Goal: Find specific page/section: Find specific page/section

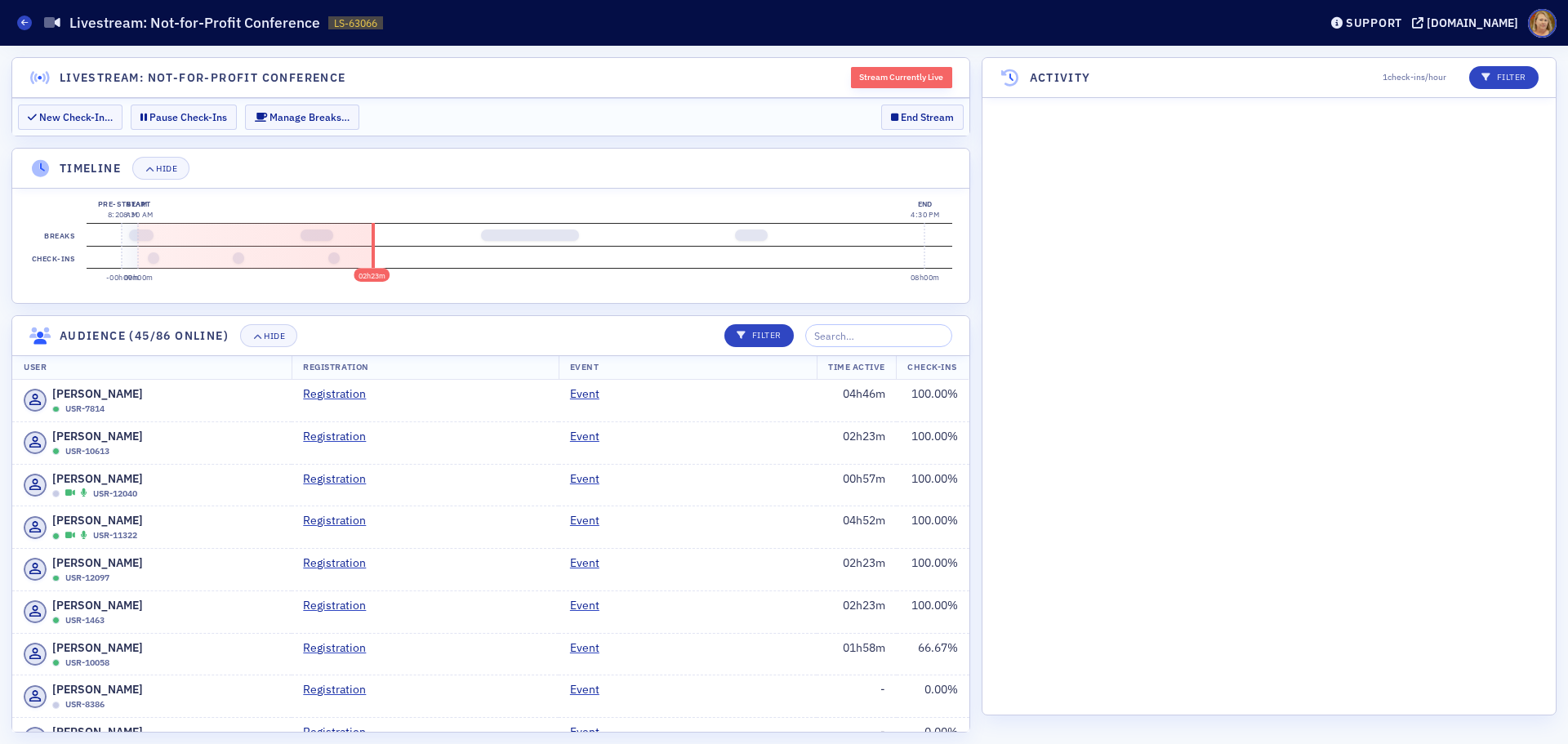
scroll to position [5839, 0]
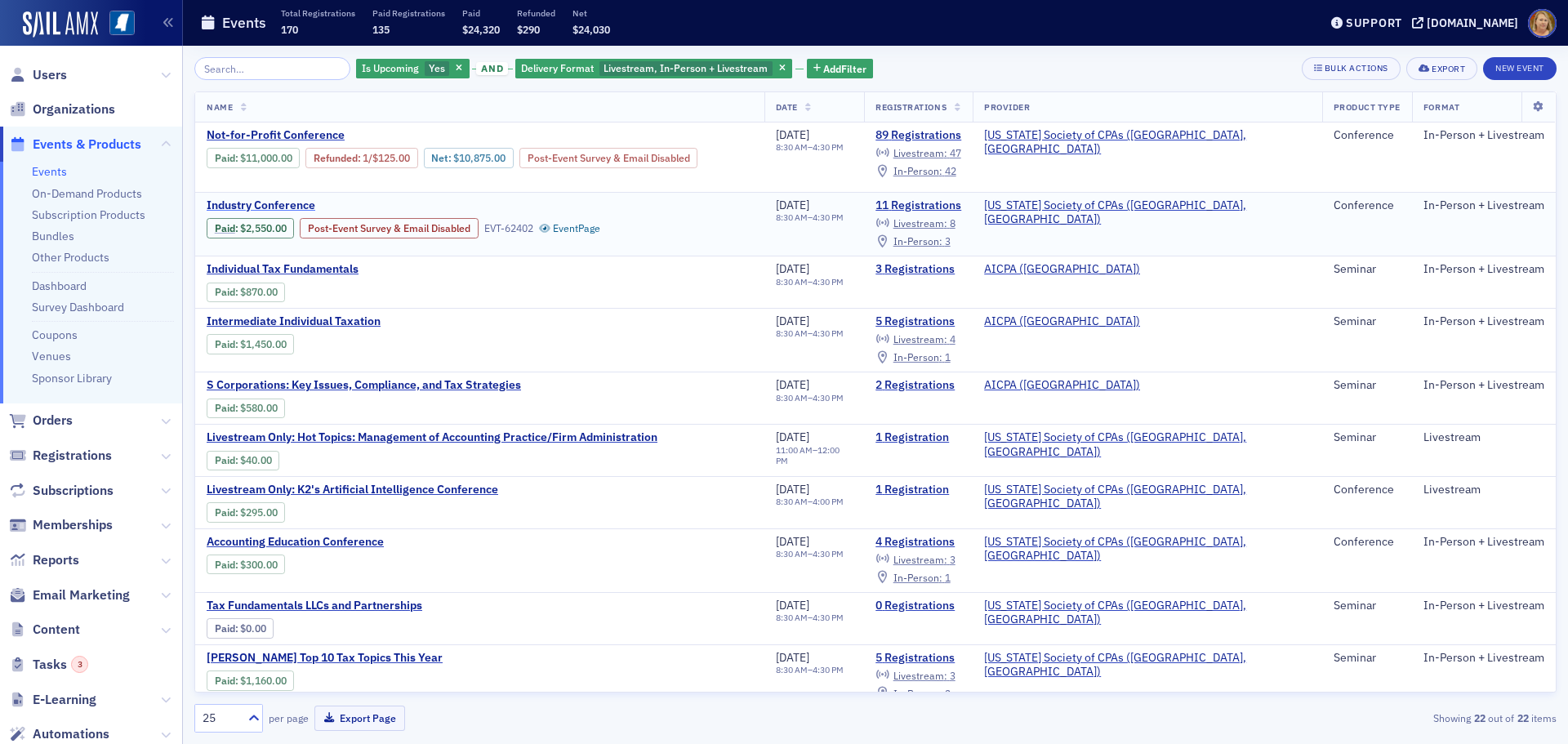
click at [295, 205] on span "Industry Conference" at bounding box center [344, 205] width 274 height 14
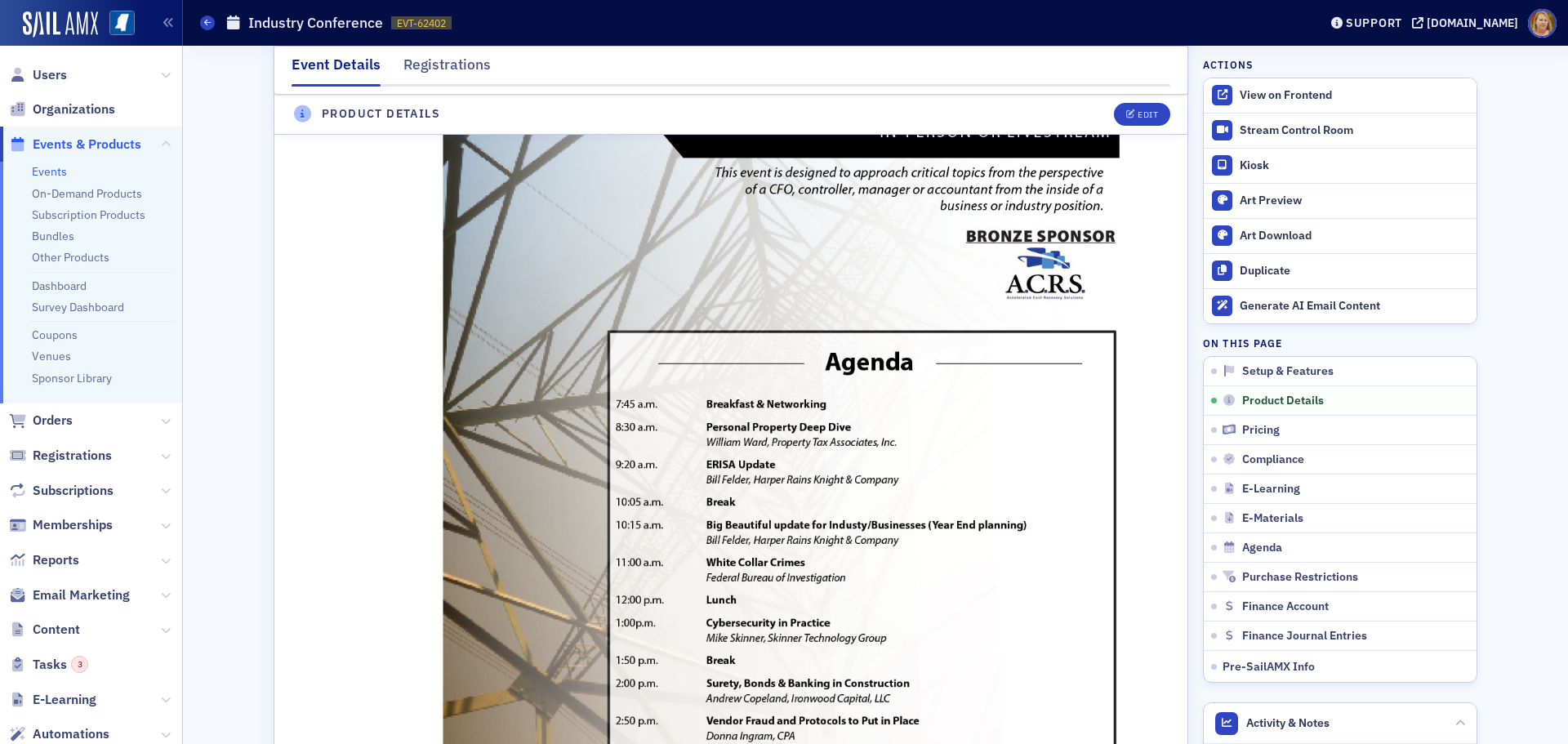
scroll to position [1061, 0]
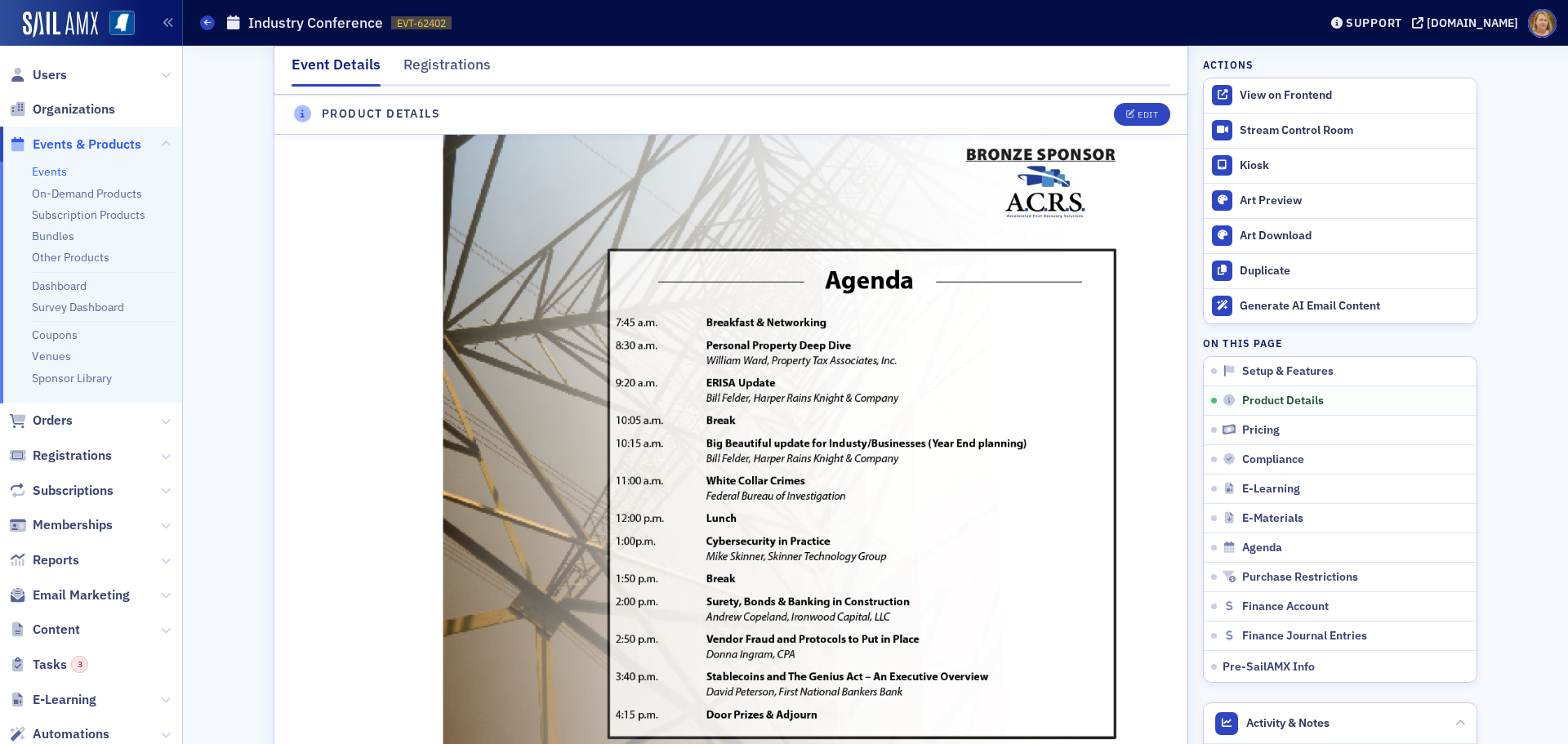
click at [852, 304] on img at bounding box center [782, 362] width 770 height 995
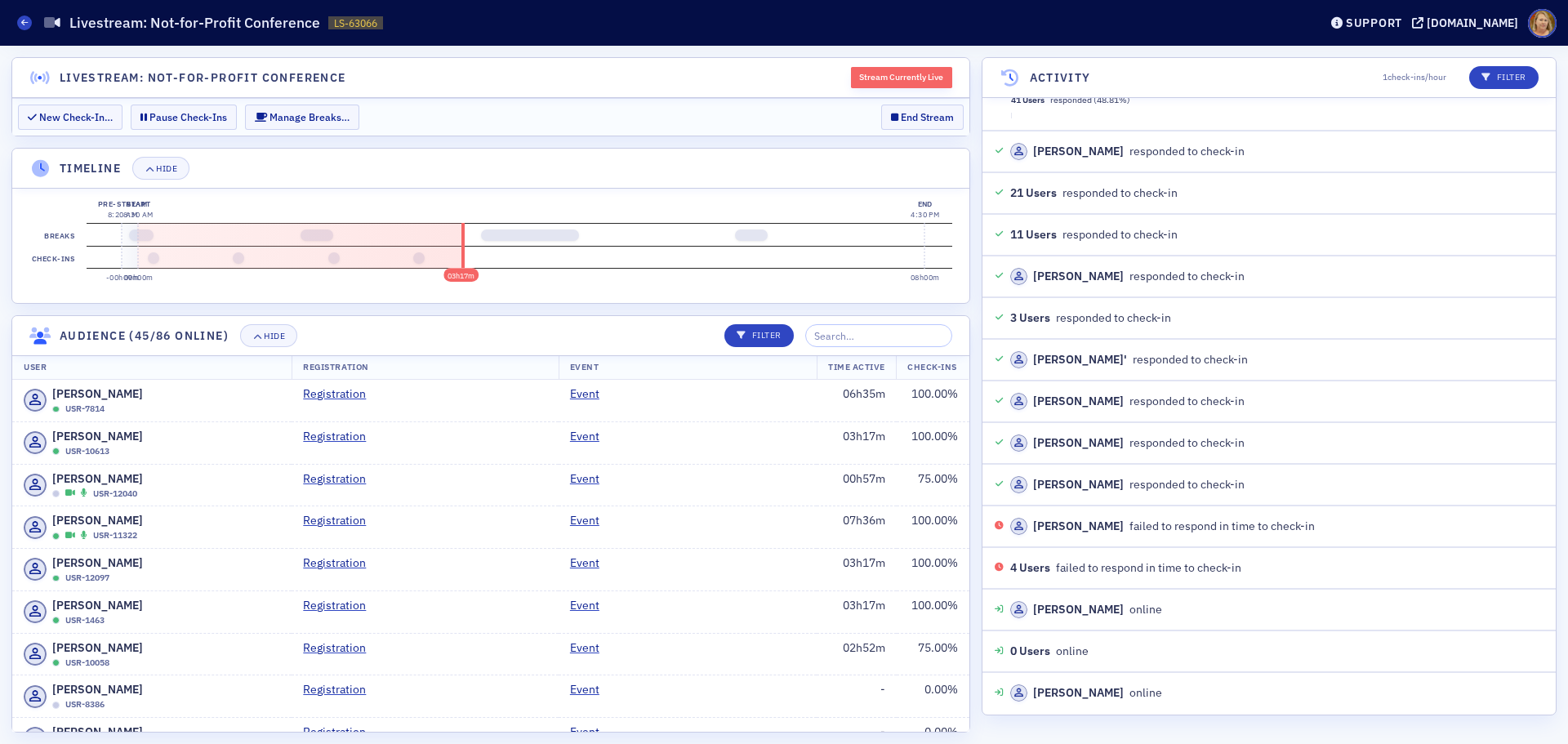
scroll to position [6631, 0]
